Goal: Ask a question: Seek information or help from site administrators or community

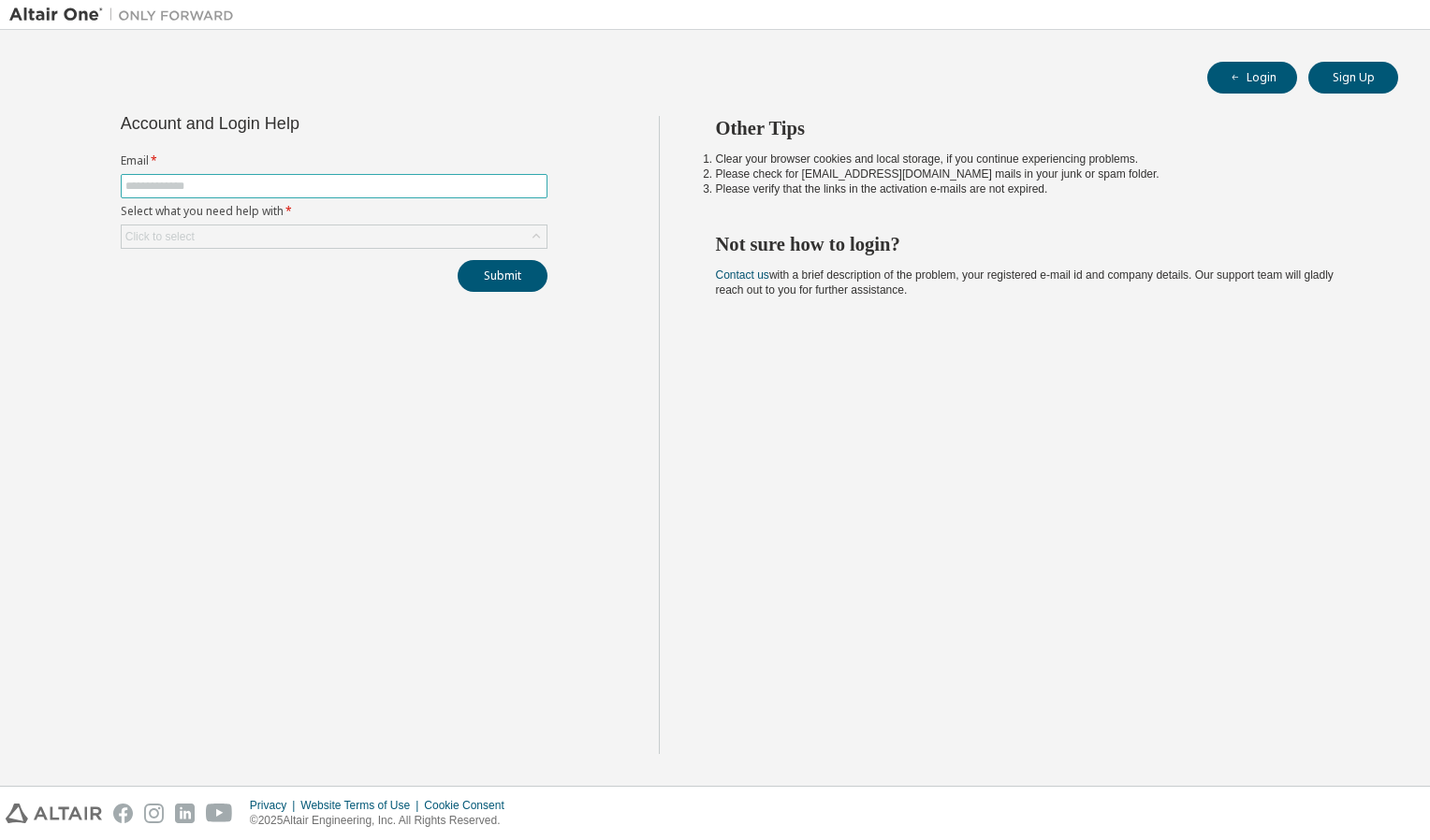
click at [343, 191] on input "text" at bounding box center [334, 186] width 417 height 15
type input "**********"
click at [263, 243] on div "Click to select" at bounding box center [334, 237] width 425 height 23
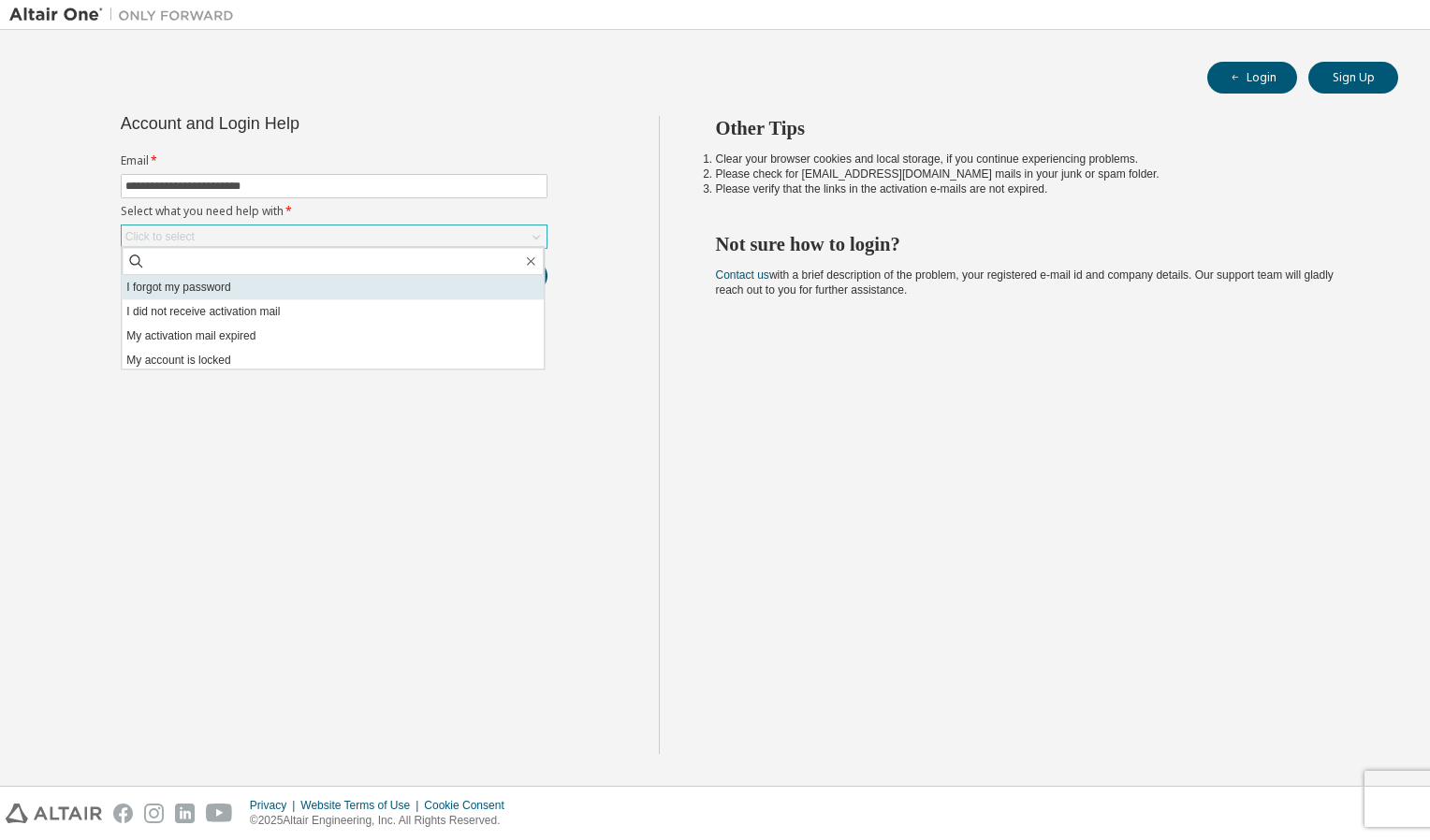
click at [227, 287] on li "I forgot my password" at bounding box center [333, 287] width 422 height 24
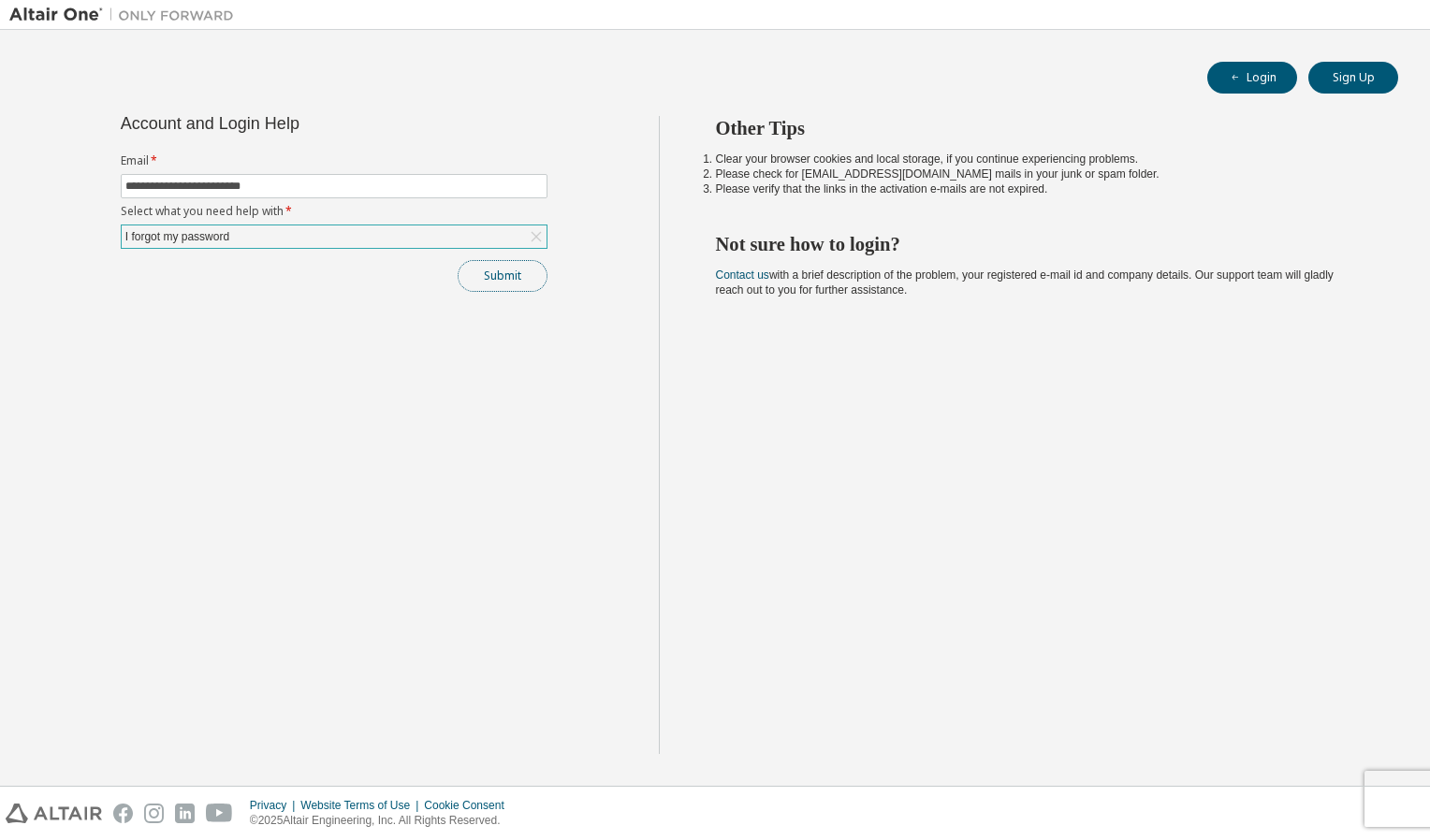
click at [479, 273] on button "Submit" at bounding box center [503, 276] width 90 height 32
click at [464, 283] on button "Submit" at bounding box center [503, 276] width 90 height 32
